Goal: Information Seeking & Learning: Learn about a topic

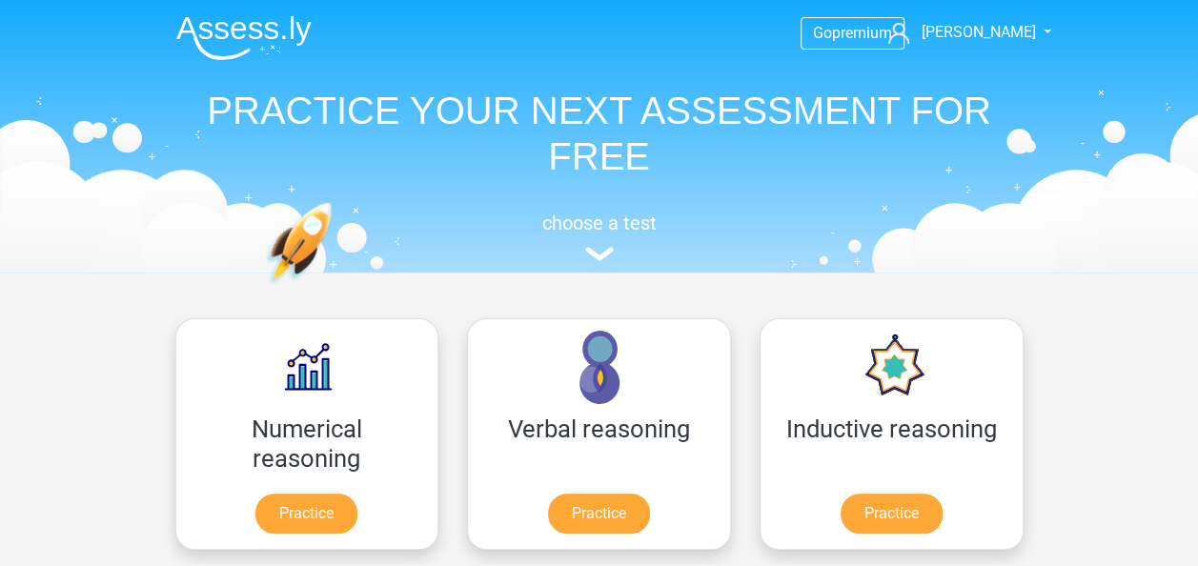
drag, startPoint x: 986, startPoint y: 401, endPoint x: 942, endPoint y: 523, distance: 129.6
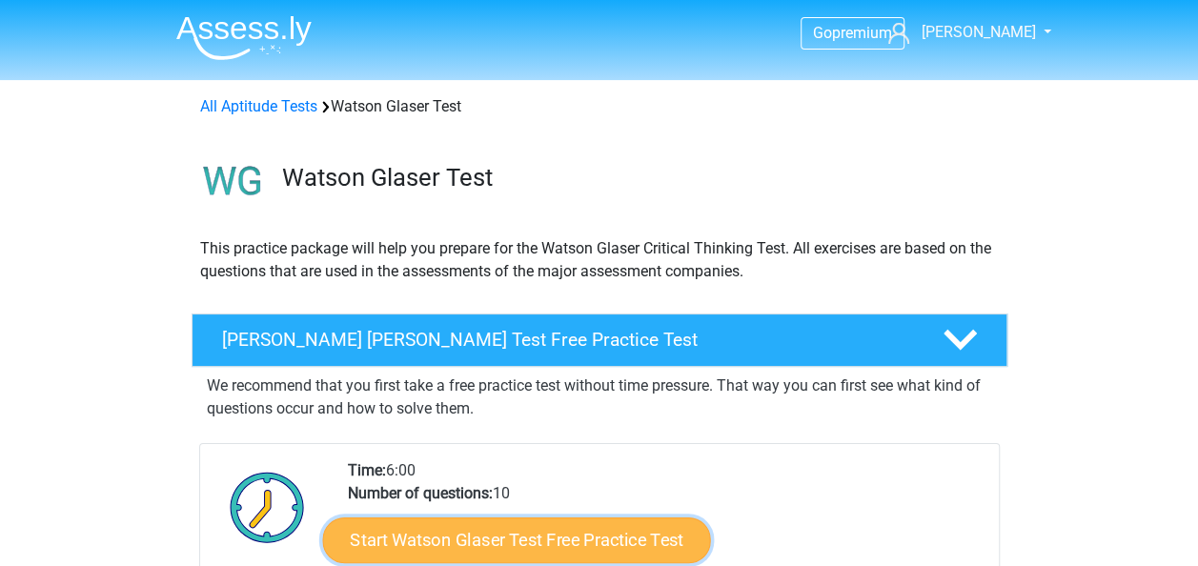
click at [520, 520] on link "Start Watson Glaser Test Free Practice Test" at bounding box center [516, 541] width 388 height 46
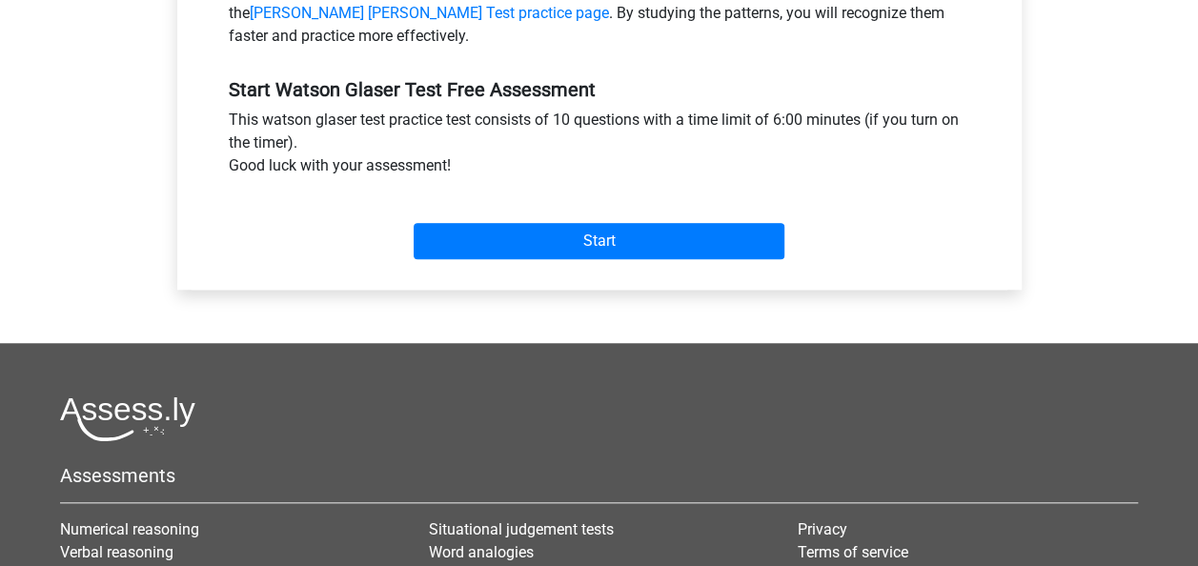
scroll to position [656, 0]
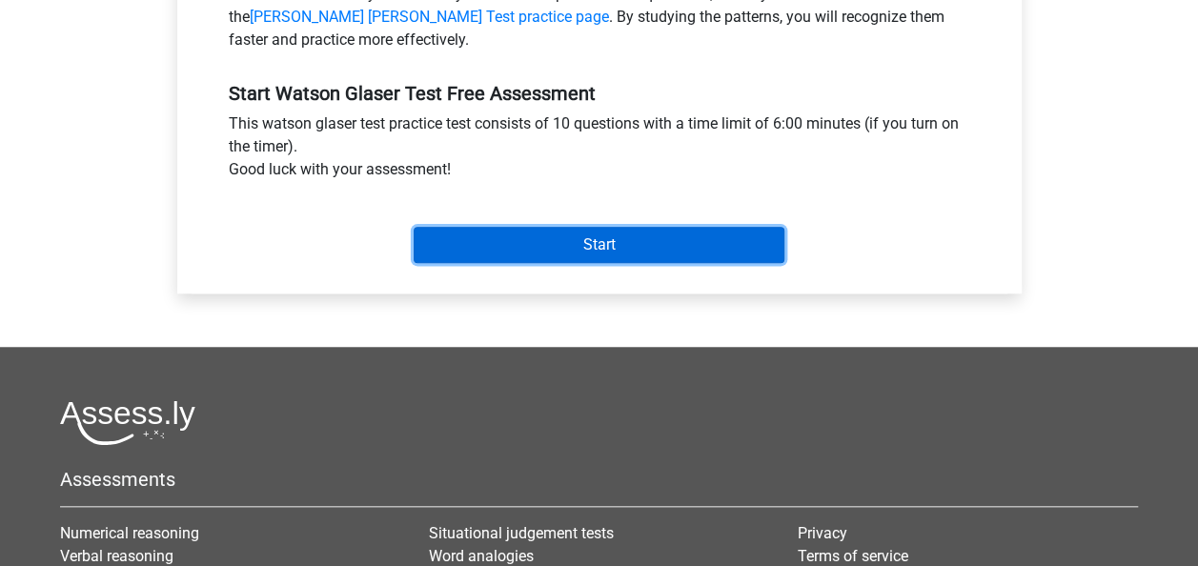
click at [474, 238] on input "Start" at bounding box center [599, 245] width 371 height 36
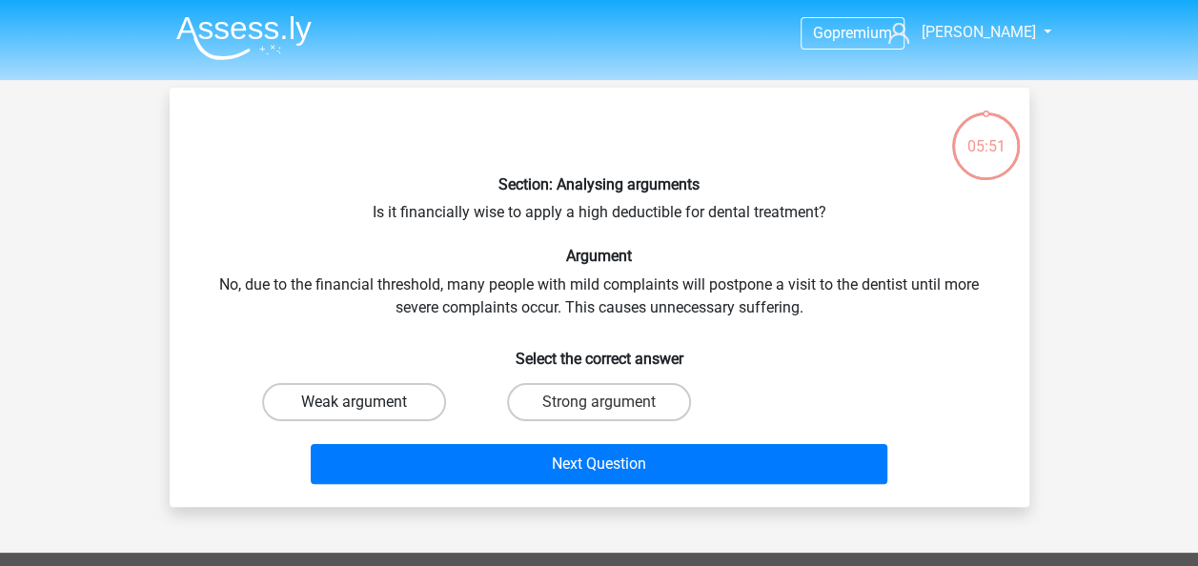
click at [351, 403] on label "Weak argument" at bounding box center [354, 402] width 184 height 38
click at [354, 403] on input "Weak argument" at bounding box center [360, 408] width 12 height 12
radio input "true"
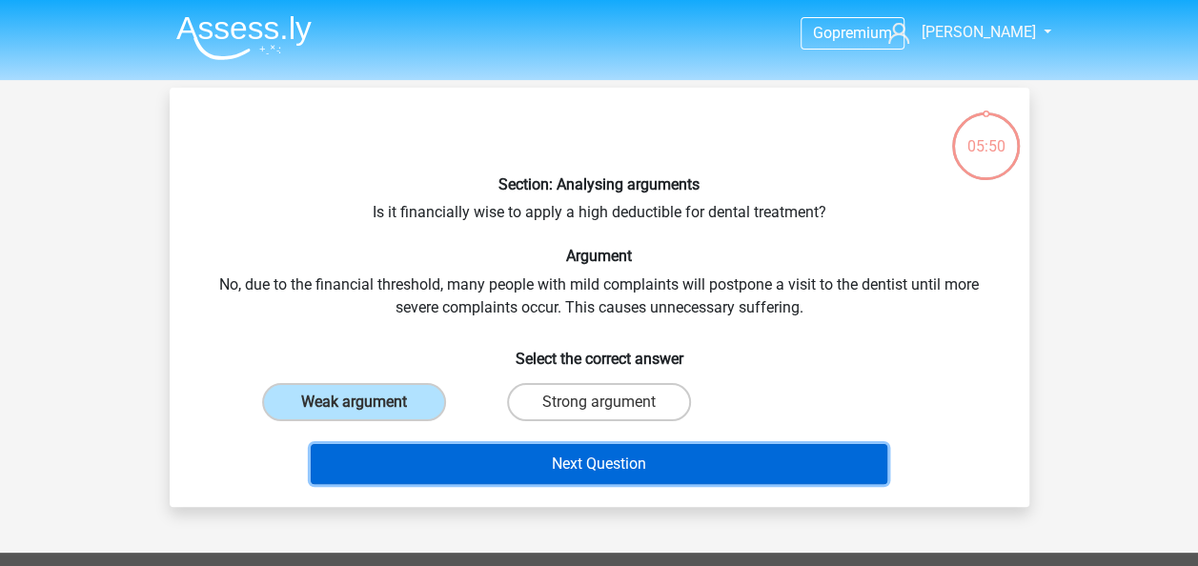
click at [475, 458] on button "Next Question" at bounding box center [599, 464] width 577 height 40
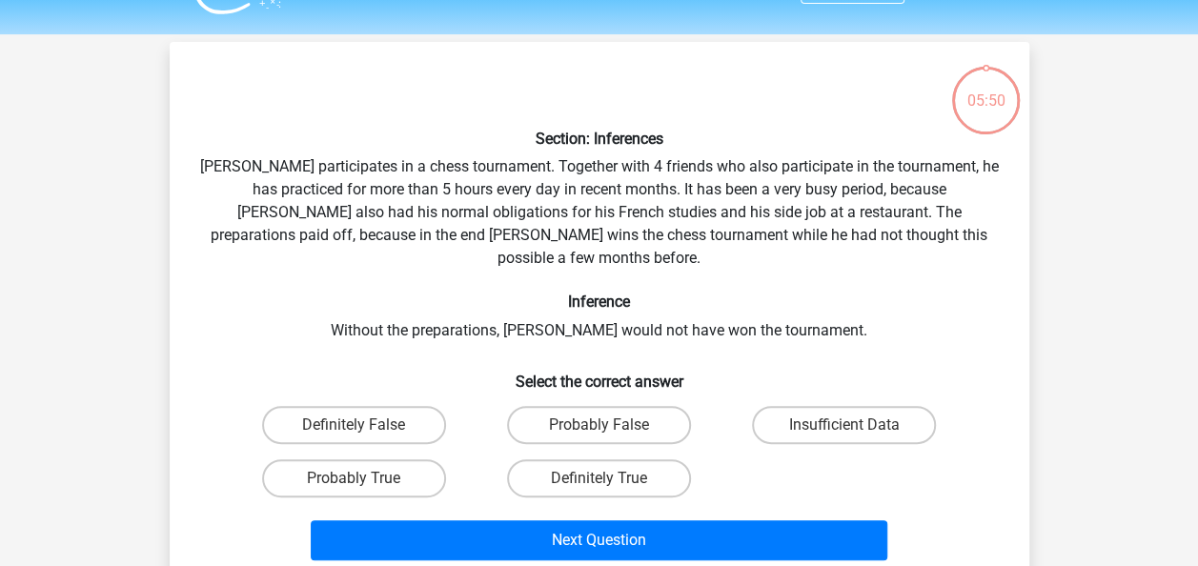
scroll to position [88, 0]
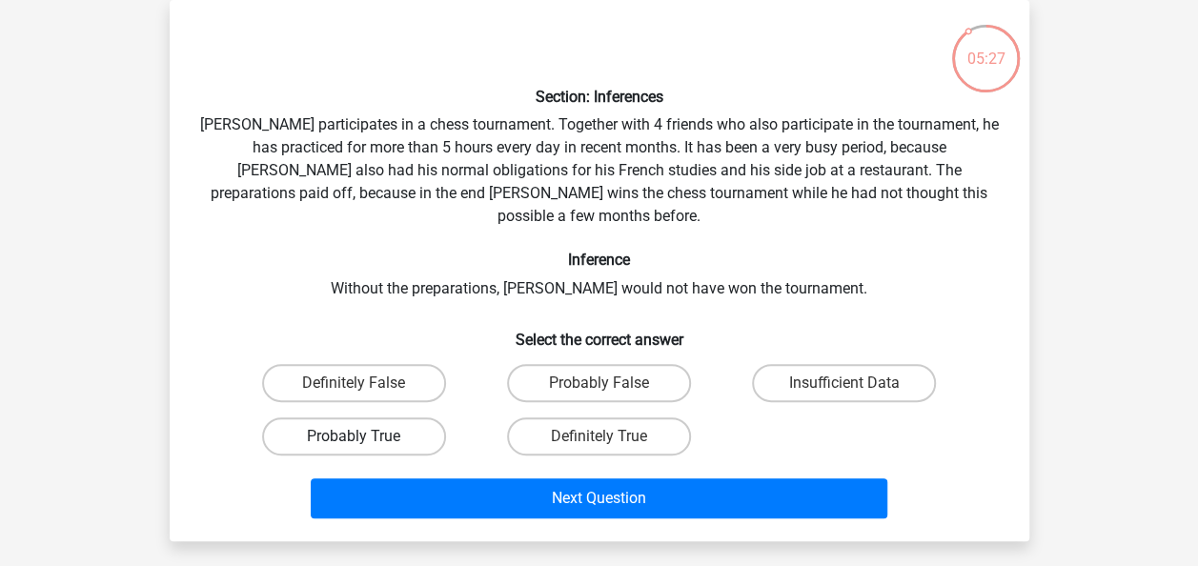
click at [423, 417] on label "Probably True" at bounding box center [354, 436] width 184 height 38
click at [366, 437] on input "Probably True" at bounding box center [360, 443] width 12 height 12
radio input "true"
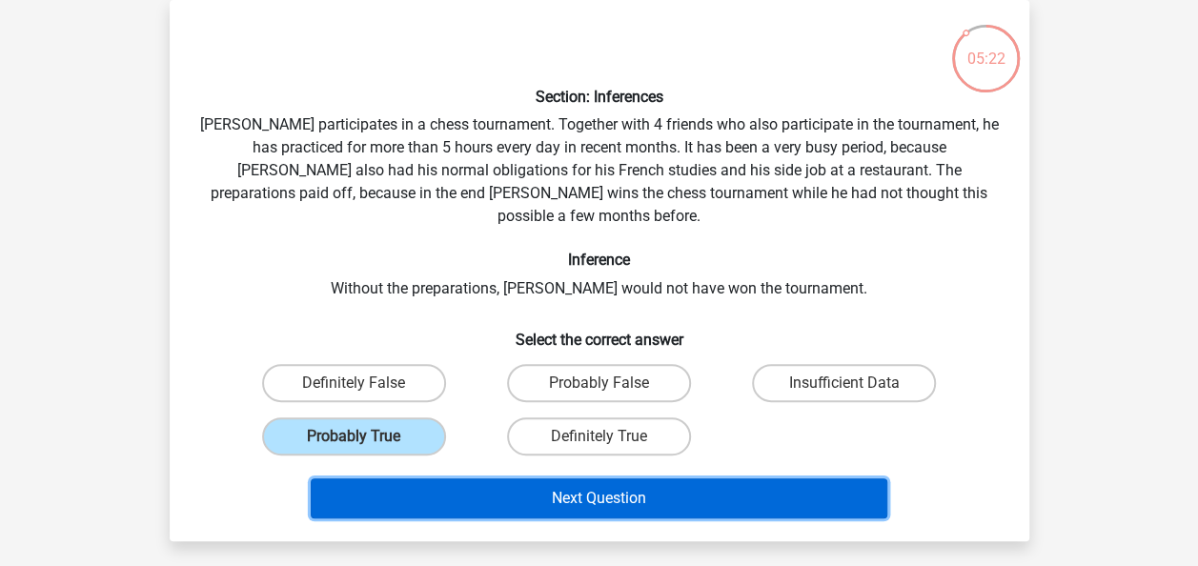
click at [498, 479] on button "Next Question" at bounding box center [599, 499] width 577 height 40
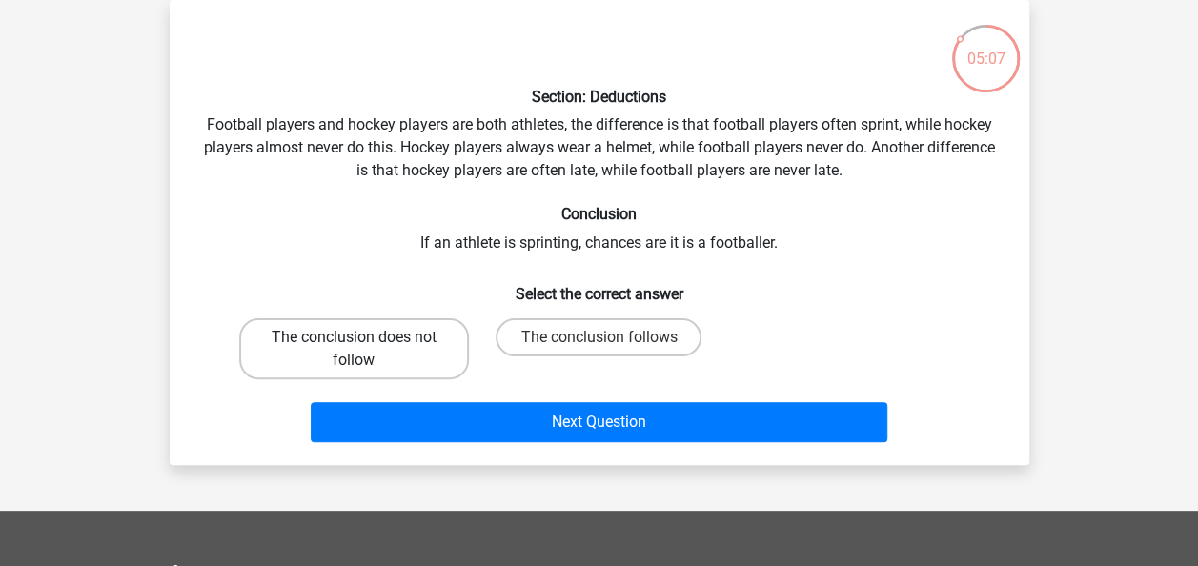
click at [393, 348] on label "The conclusion does not follow" at bounding box center [354, 348] width 230 height 61
click at [366, 348] on input "The conclusion does not follow" at bounding box center [360, 343] width 12 height 12
radio input "true"
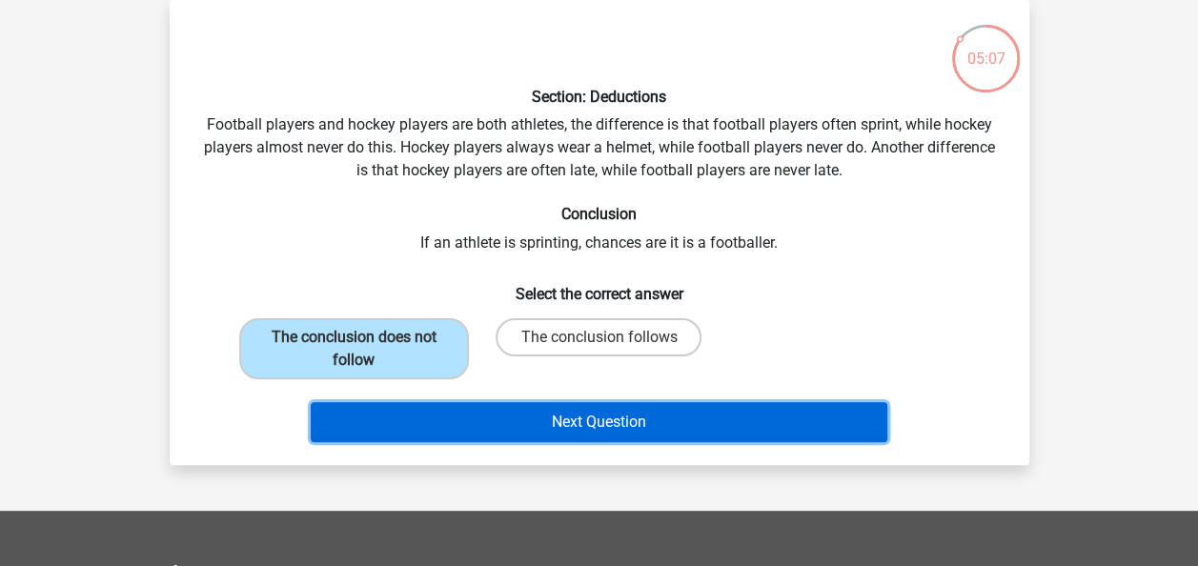
click at [438, 408] on button "Next Question" at bounding box center [599, 422] width 577 height 40
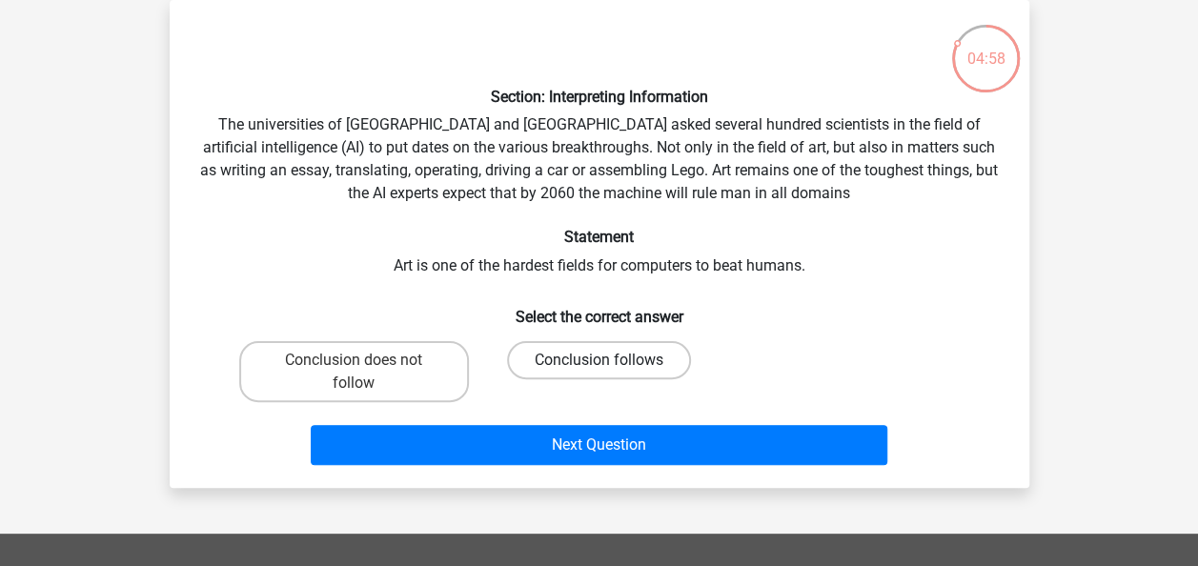
click at [572, 358] on label "Conclusion follows" at bounding box center [599, 360] width 184 height 38
click at [599, 360] on input "Conclusion follows" at bounding box center [605, 366] width 12 height 12
radio input "true"
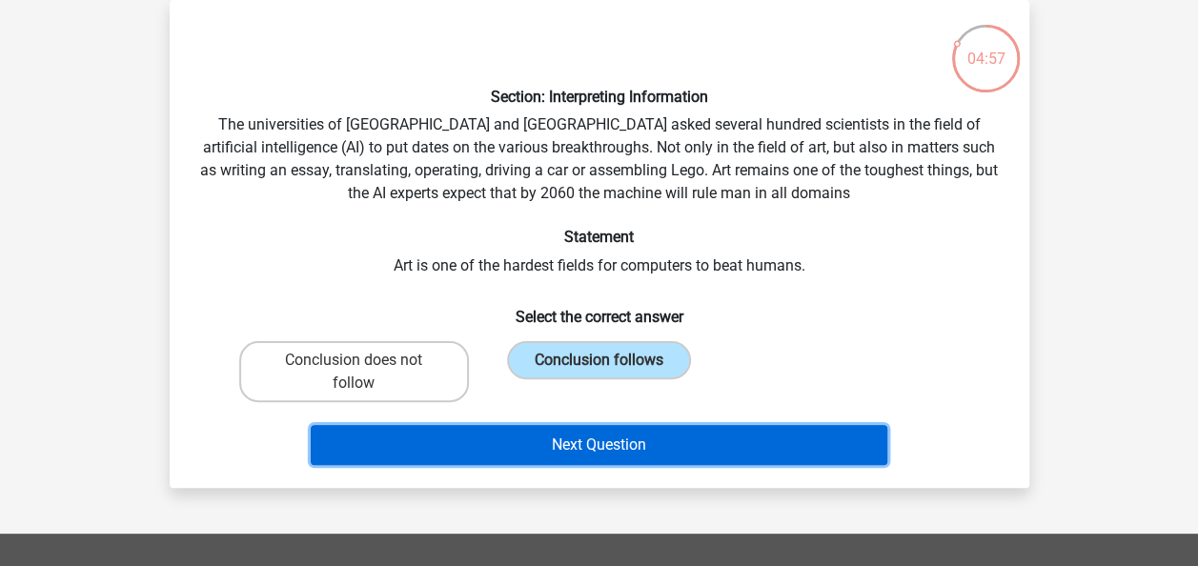
click at [584, 447] on button "Next Question" at bounding box center [599, 445] width 577 height 40
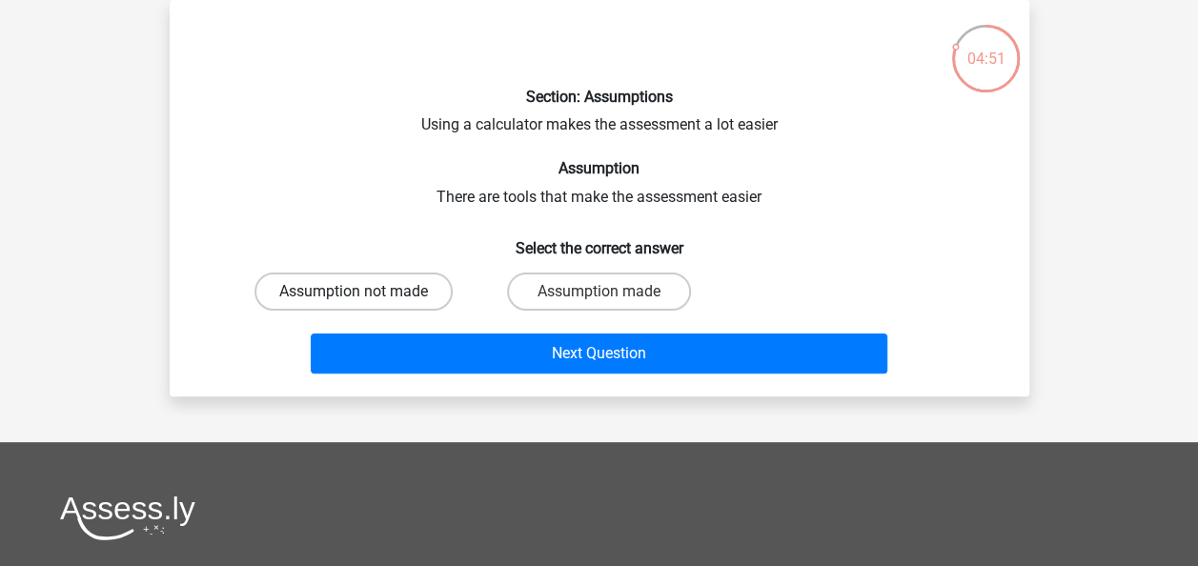
click at [430, 288] on label "Assumption not made" at bounding box center [354, 292] width 198 height 38
click at [366, 292] on input "Assumption not made" at bounding box center [360, 298] width 12 height 12
radio input "true"
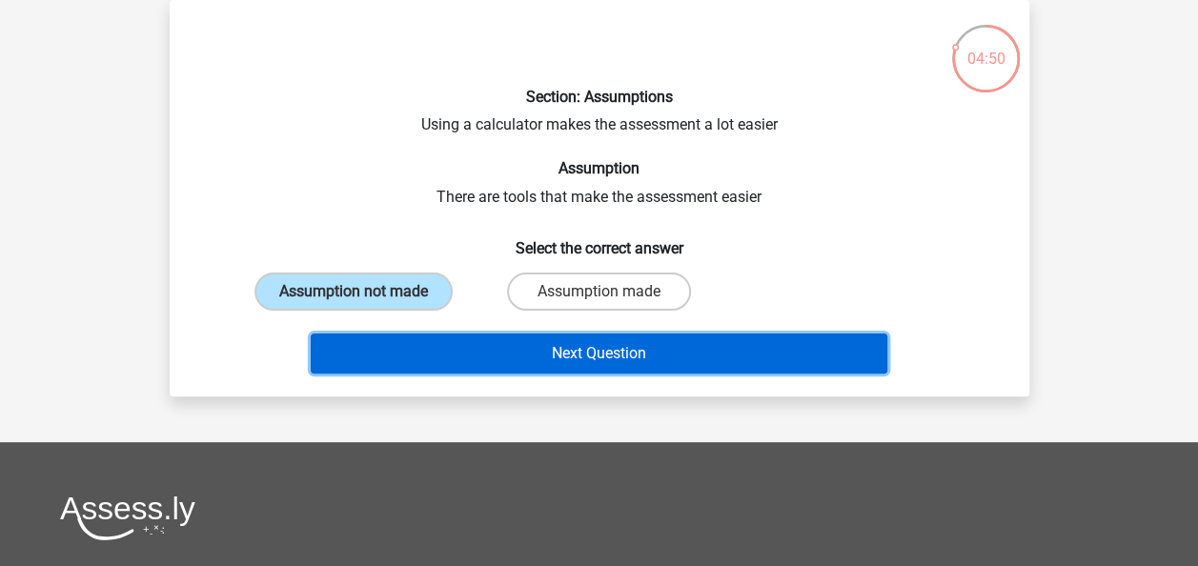
click at [479, 337] on button "Next Question" at bounding box center [599, 354] width 577 height 40
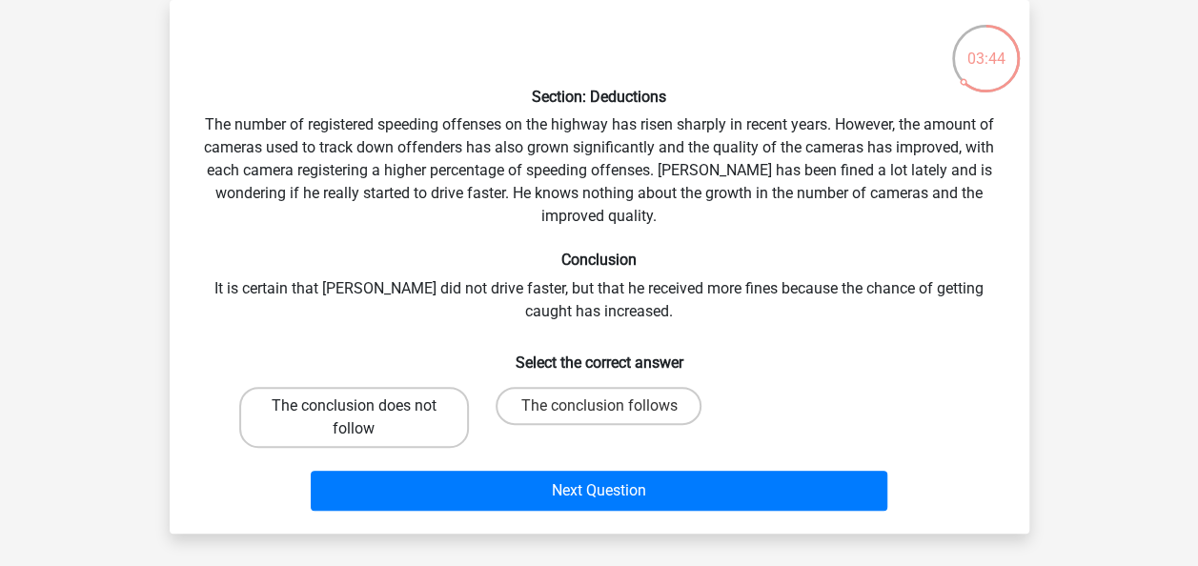
click at [458, 415] on label "The conclusion does not follow" at bounding box center [354, 417] width 230 height 61
click at [366, 415] on input "The conclusion does not follow" at bounding box center [360, 412] width 12 height 12
radio input "true"
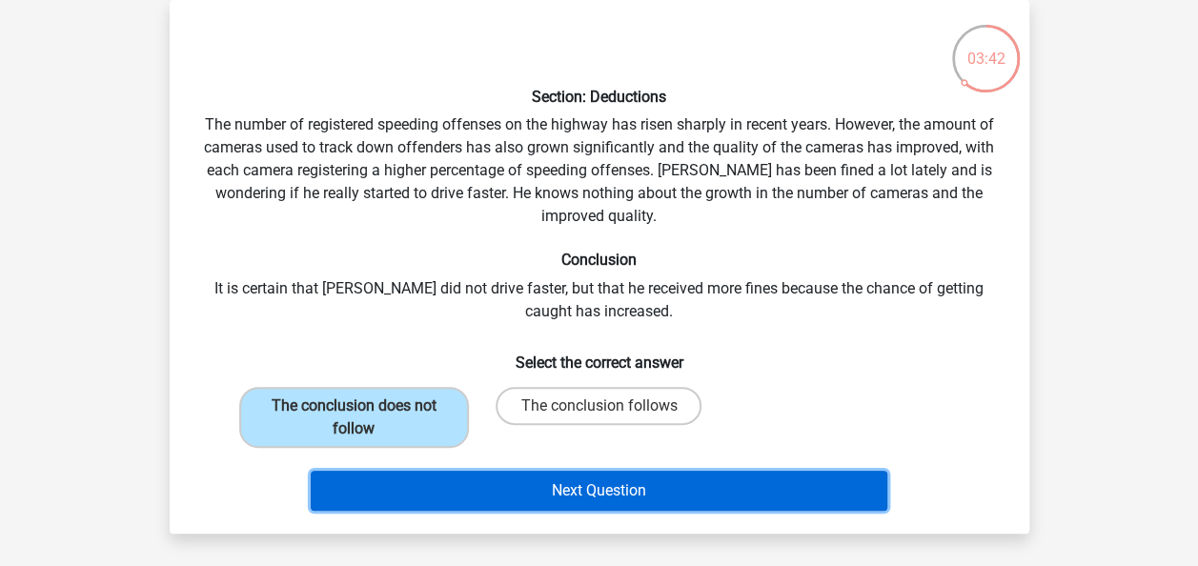
click at [524, 479] on button "Next Question" at bounding box center [599, 491] width 577 height 40
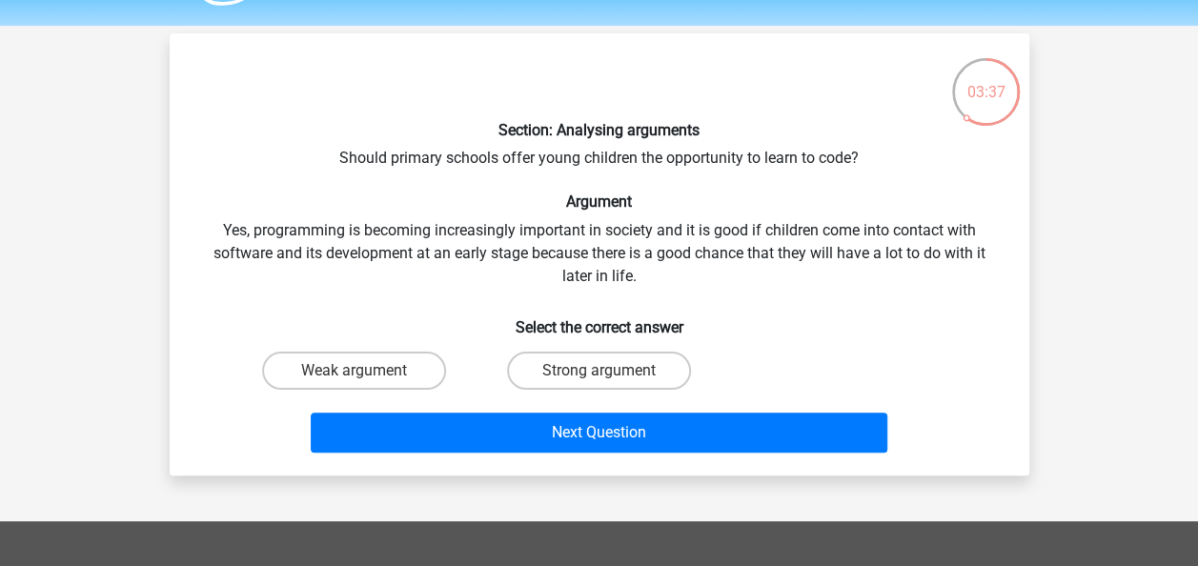
scroll to position [51, 0]
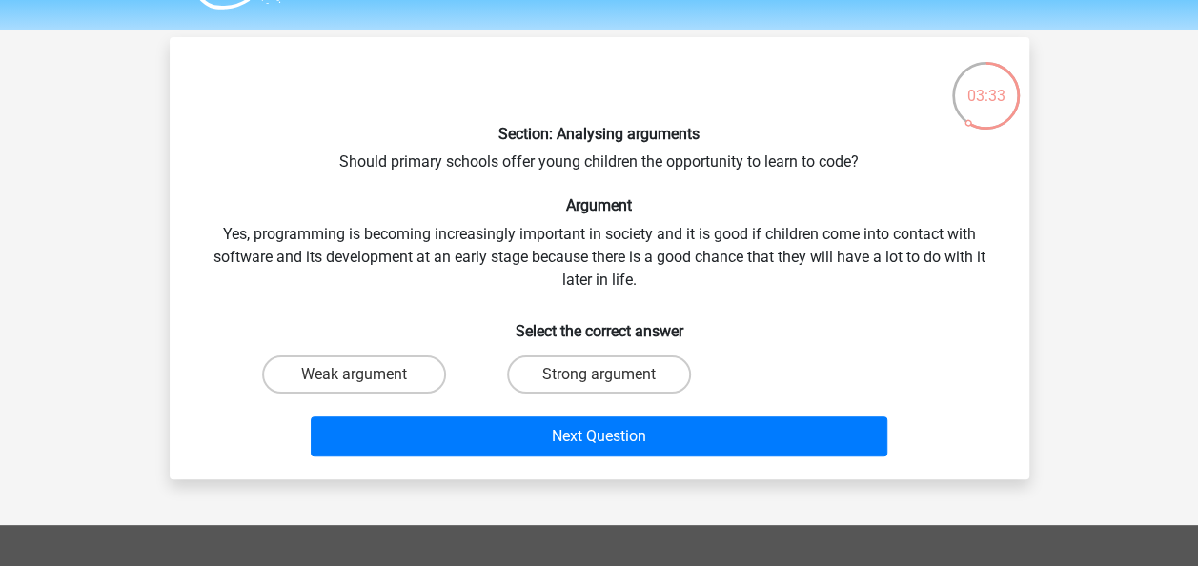
click at [604, 375] on input "Strong argument" at bounding box center [605, 381] width 12 height 12
radio input "true"
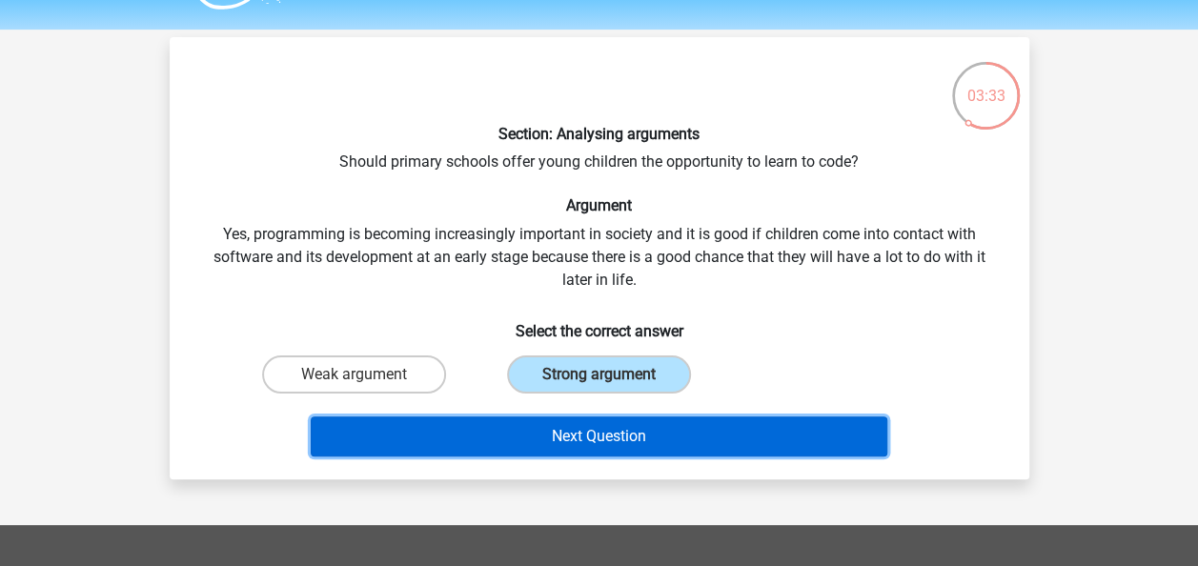
click at [627, 417] on button "Next Question" at bounding box center [599, 437] width 577 height 40
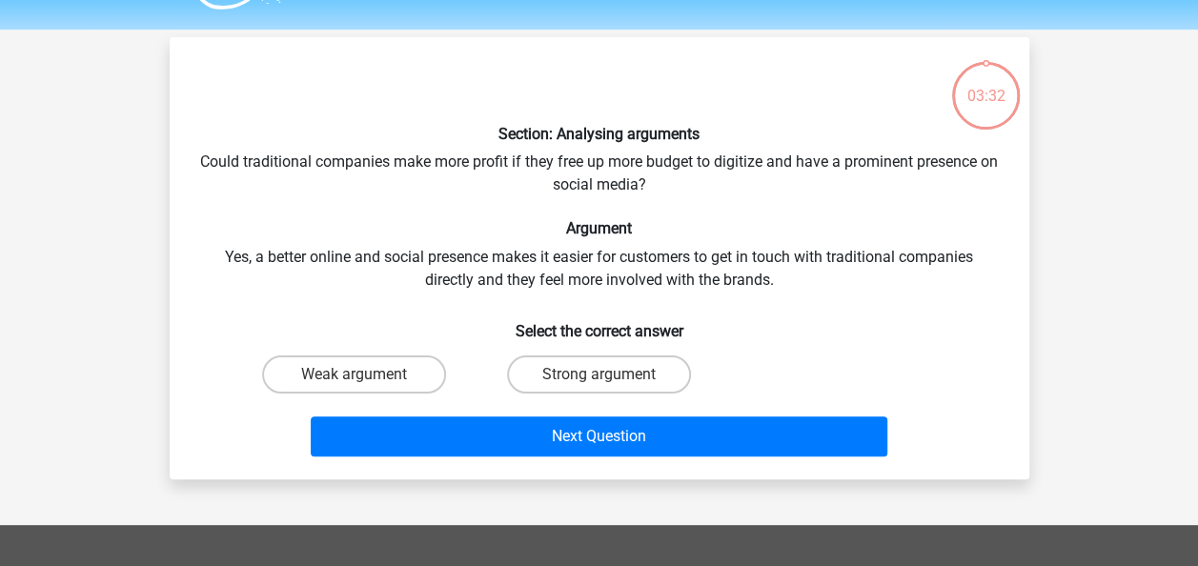
scroll to position [88, 0]
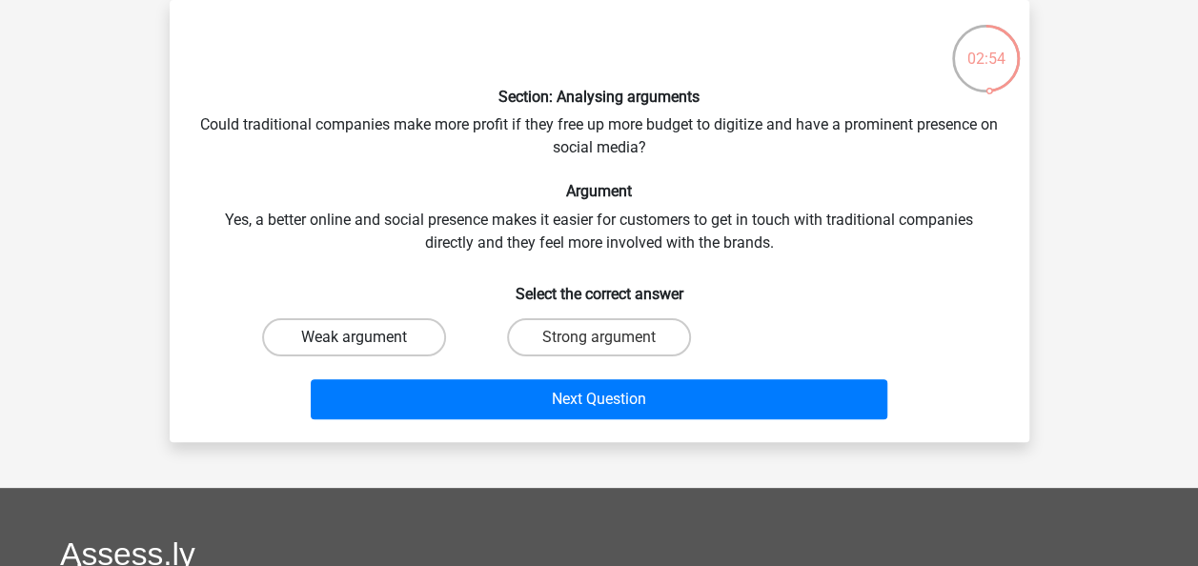
click at [293, 345] on label "Weak argument" at bounding box center [354, 337] width 184 height 38
click at [354, 345] on input "Weak argument" at bounding box center [360, 343] width 12 height 12
radio input "true"
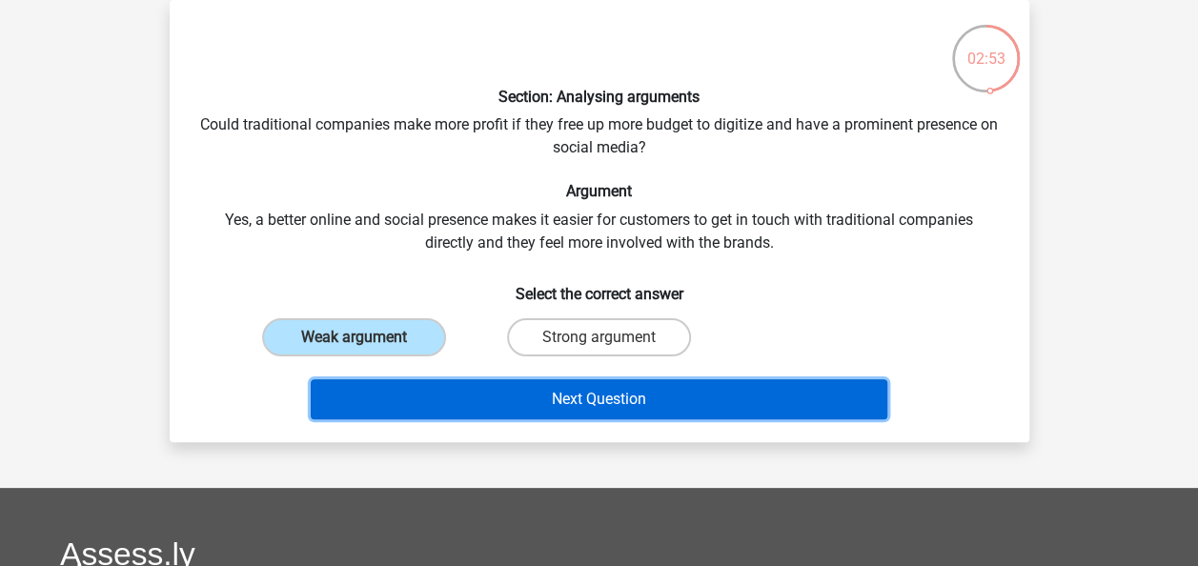
click at [397, 410] on button "Next Question" at bounding box center [599, 399] width 577 height 40
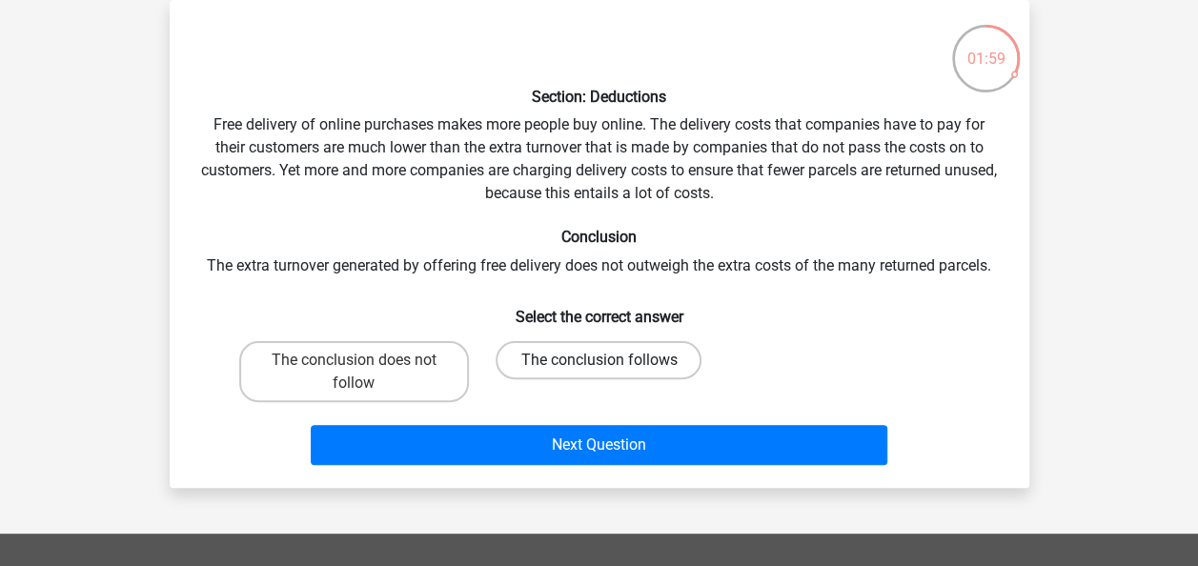
click at [551, 347] on label "The conclusion follows" at bounding box center [599, 360] width 206 height 38
click at [599, 360] on input "The conclusion follows" at bounding box center [605, 366] width 12 height 12
radio input "true"
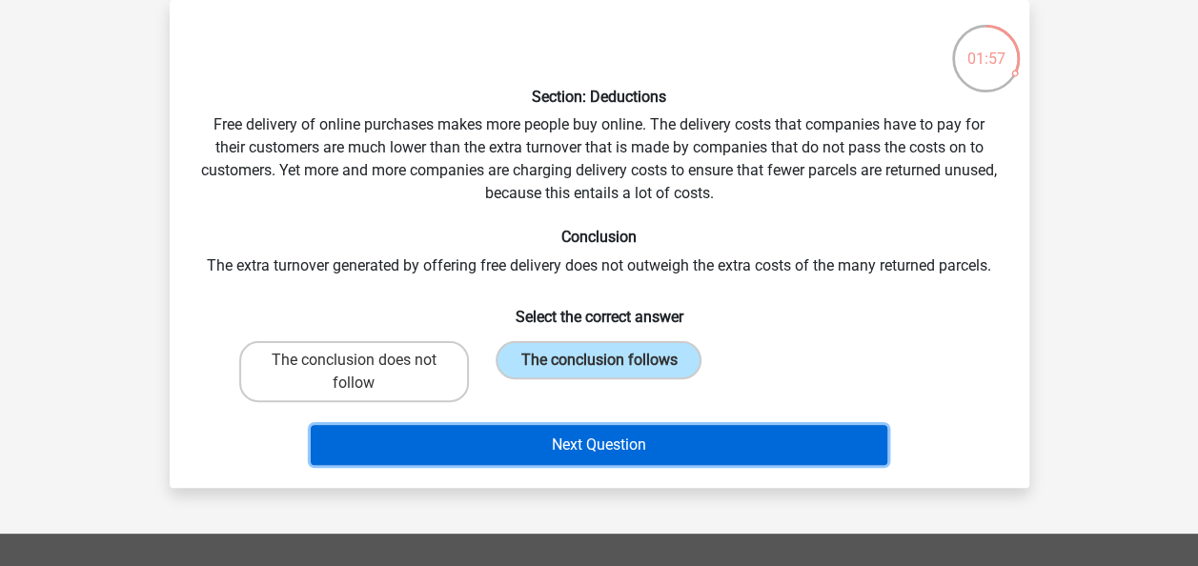
click at [507, 435] on button "Next Question" at bounding box center [599, 445] width 577 height 40
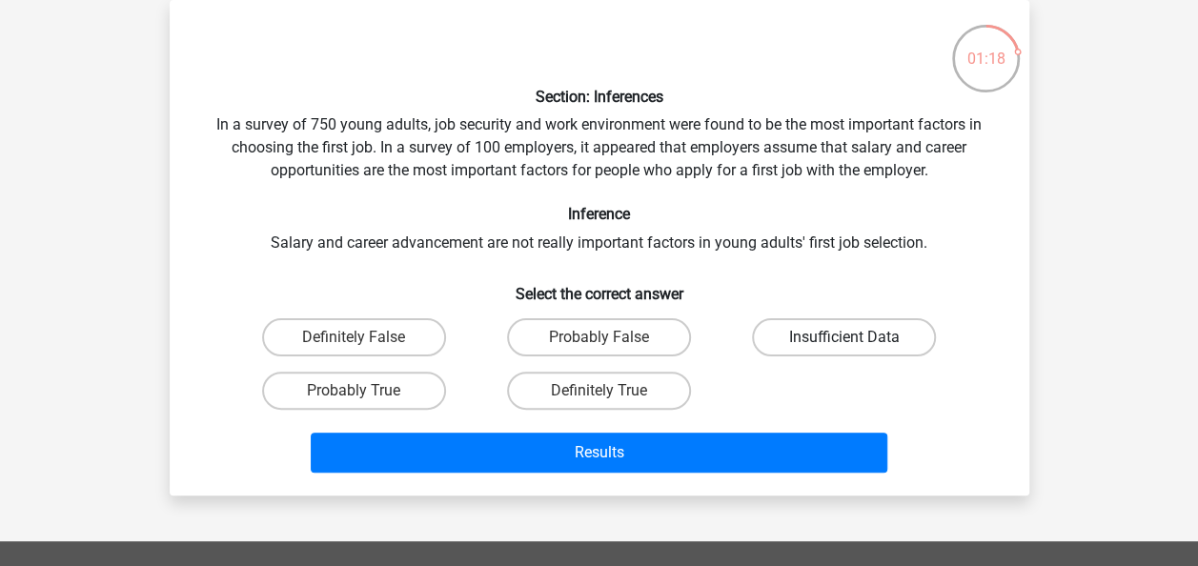
click at [825, 332] on label "Insufficient Data" at bounding box center [844, 337] width 184 height 38
click at [845, 337] on input "Insufficient Data" at bounding box center [851, 343] width 12 height 12
radio input "true"
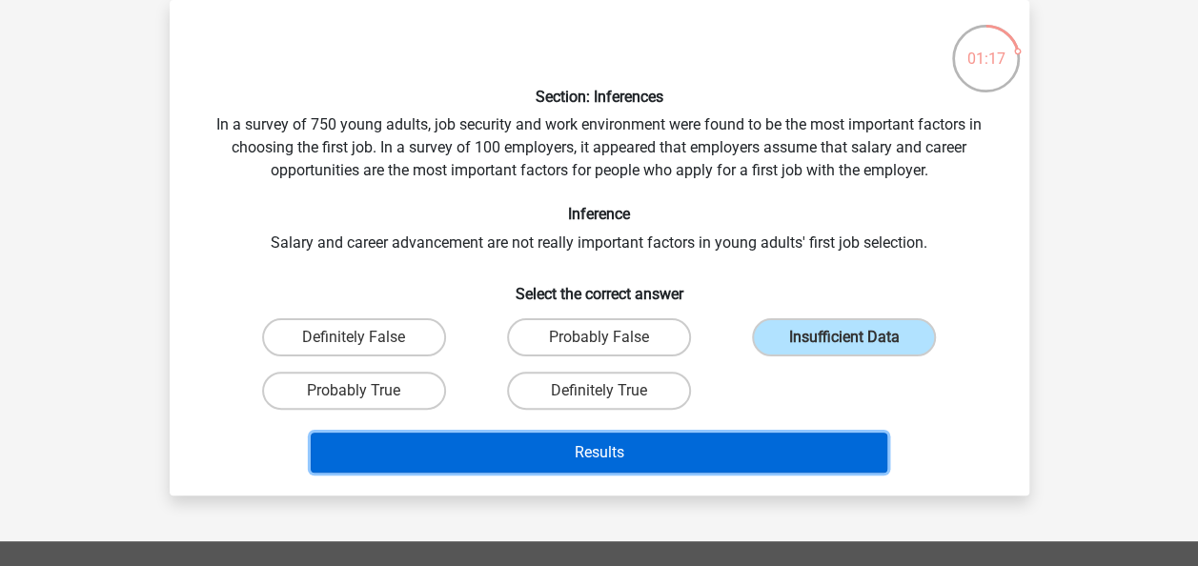
click at [784, 471] on button "Results" at bounding box center [599, 453] width 577 height 40
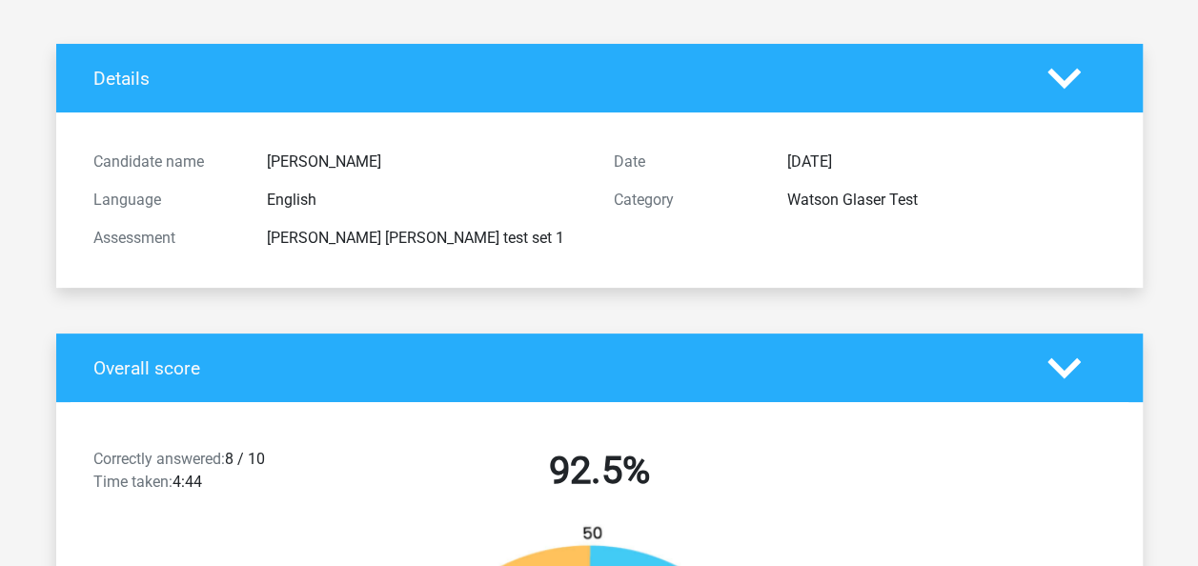
scroll to position [97, 0]
